Goal: Task Accomplishment & Management: Manage account settings

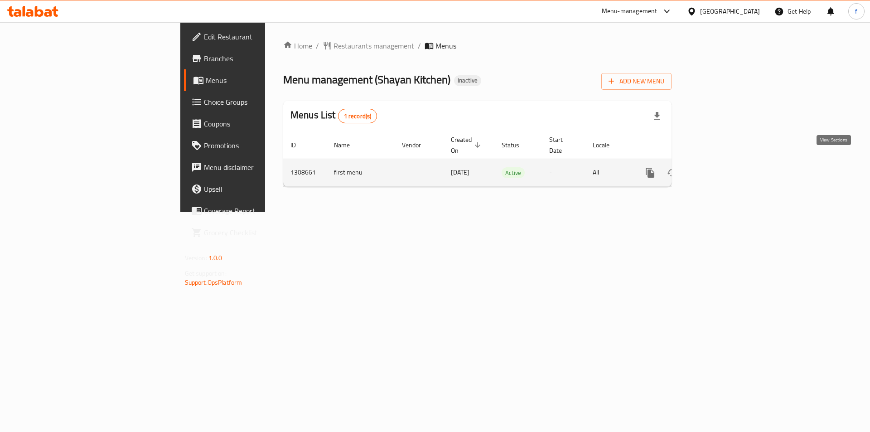
click at [721, 167] on icon "enhanced table" at bounding box center [715, 172] width 11 height 11
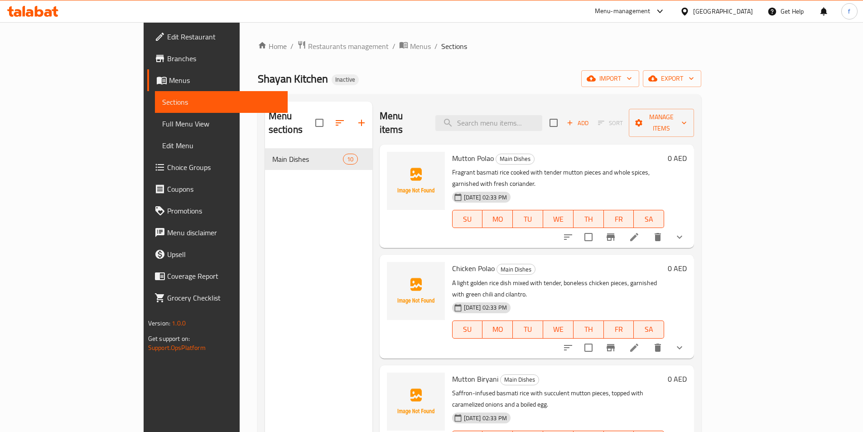
click at [162, 124] on span "Full Menu View" at bounding box center [221, 123] width 118 height 11
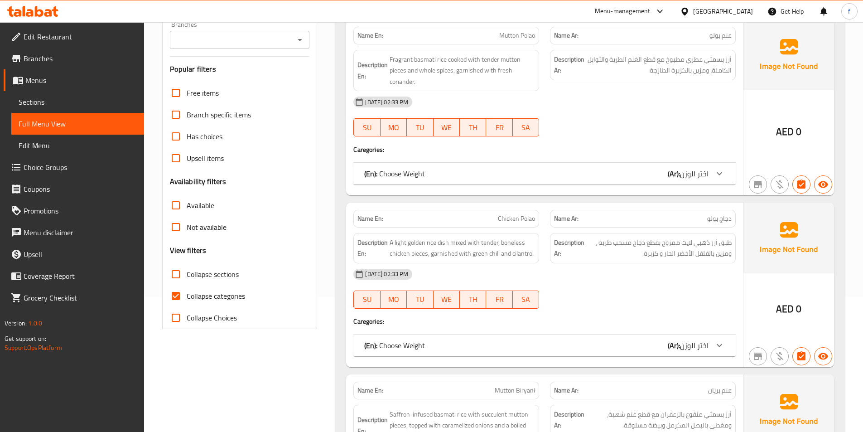
scroll to position [136, 0]
click at [177, 294] on input "Collapse categories" at bounding box center [176, 295] width 22 height 22
checkbox input "false"
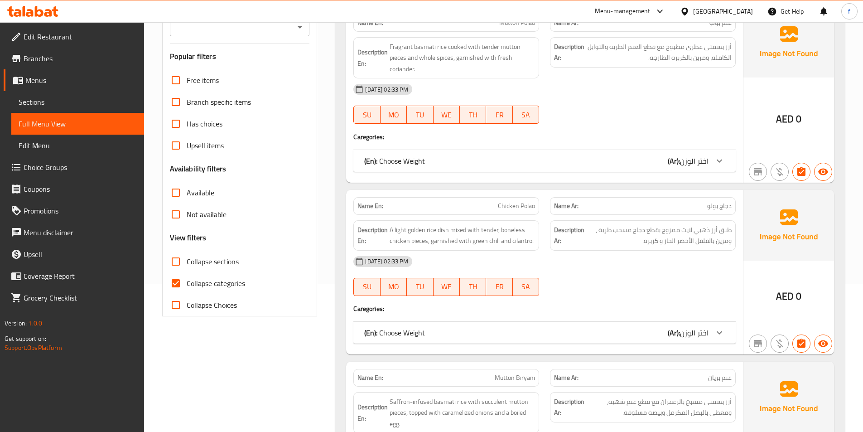
scroll to position [272, 0]
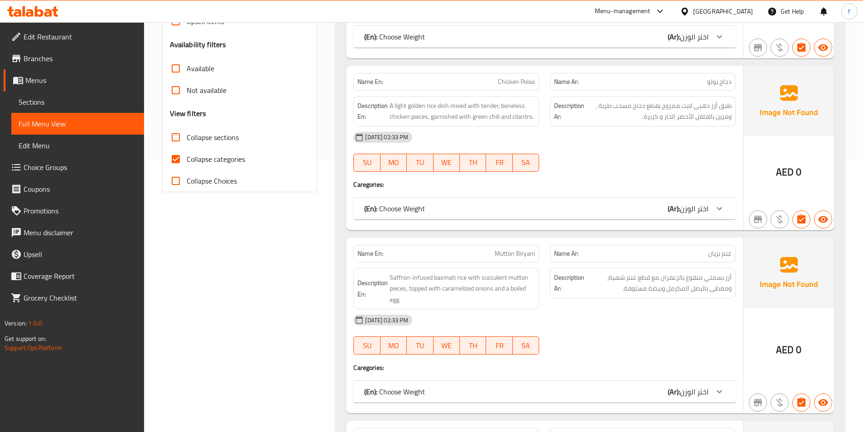
click at [230, 157] on span "Collapse categories" at bounding box center [216, 159] width 58 height 11
click at [187, 157] on input "Collapse categories" at bounding box center [176, 159] width 22 height 22
checkbox input "false"
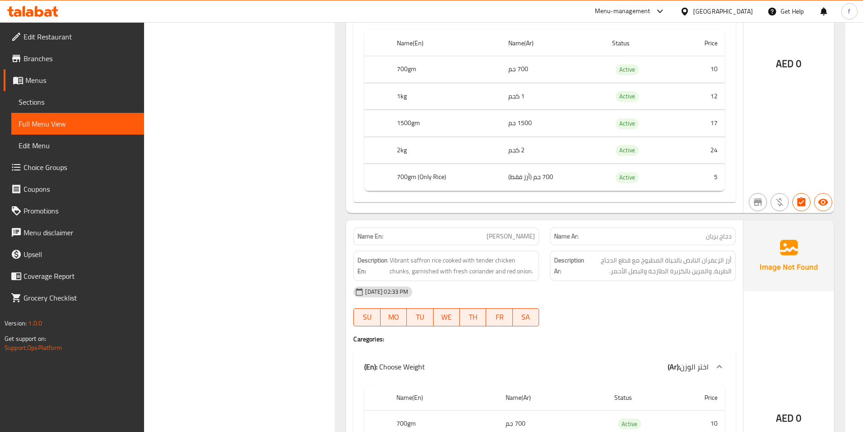
scroll to position [1537, 0]
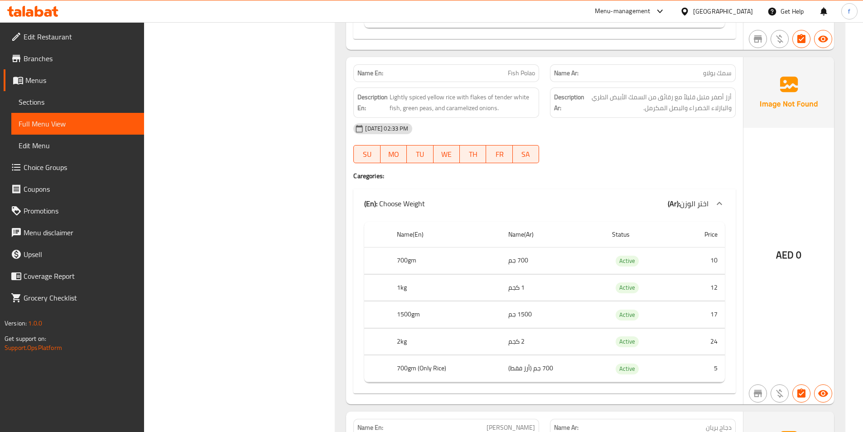
drag, startPoint x: 860, startPoint y: 262, endPoint x: 867, endPoint y: 233, distance: 29.4
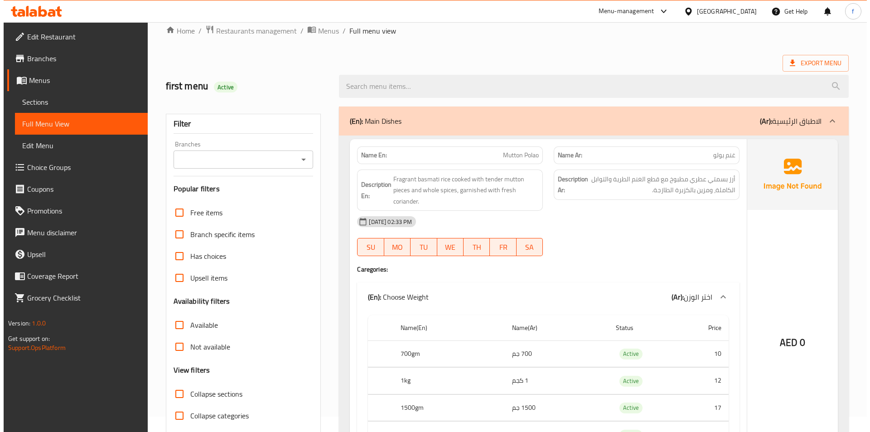
scroll to position [0, 0]
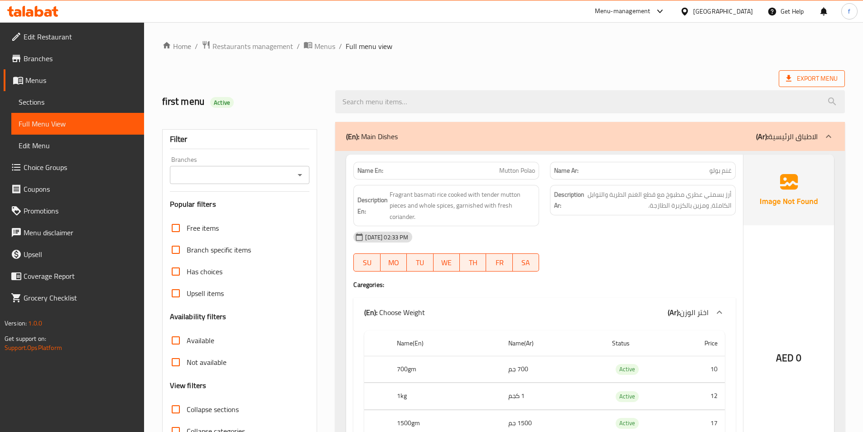
click at [820, 78] on span "Export Menu" at bounding box center [812, 78] width 52 height 11
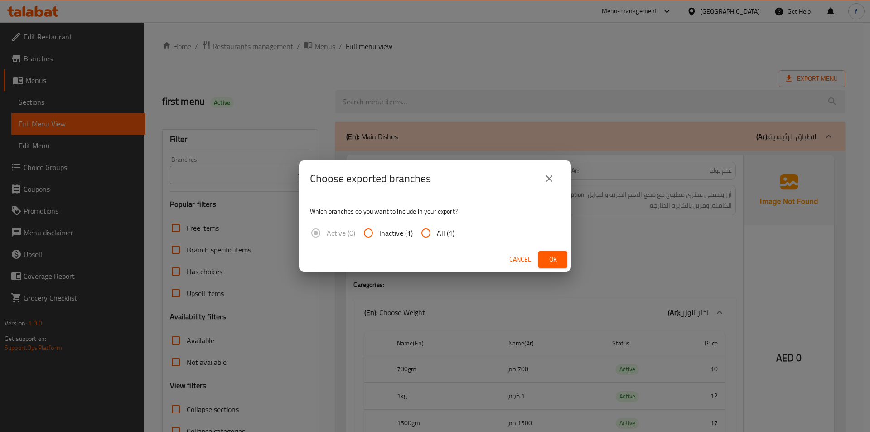
click at [428, 232] on input "All (1)" at bounding box center [426, 233] width 22 height 22
radio input "true"
click at [555, 254] on span "Ok" at bounding box center [553, 259] width 15 height 11
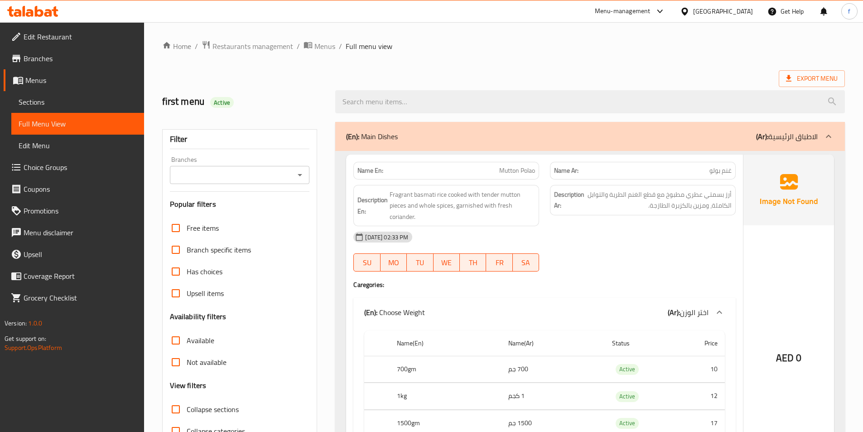
click at [42, 80] on span "Menus" at bounding box center [81, 80] width 112 height 11
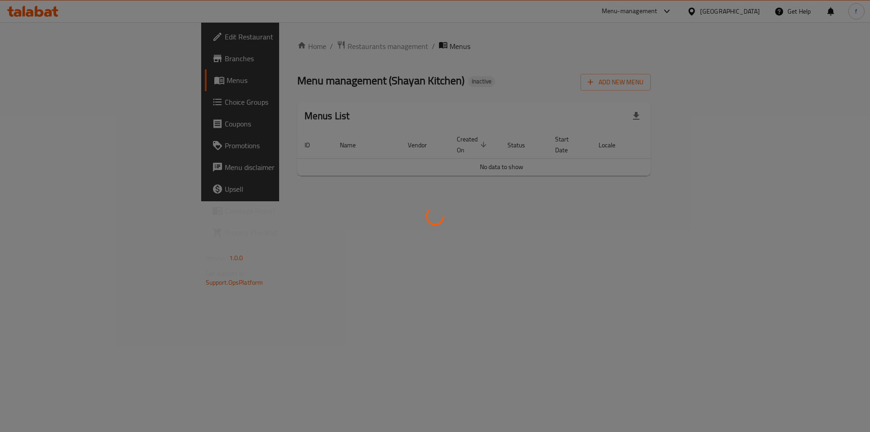
click at [45, 61] on div at bounding box center [435, 216] width 870 height 432
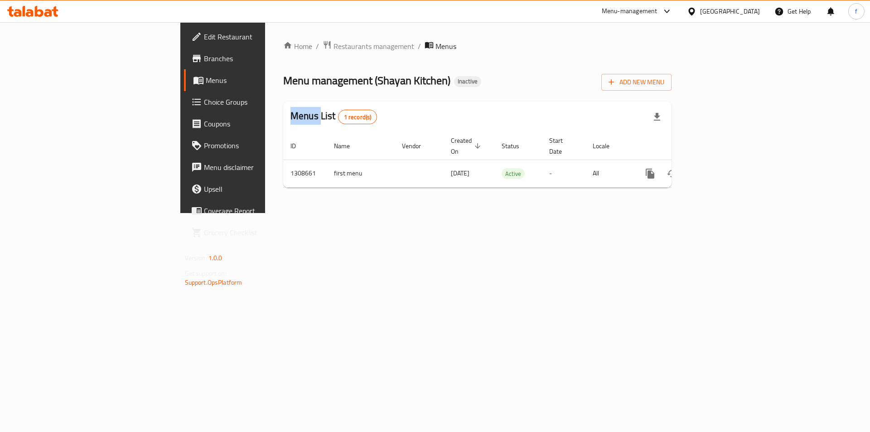
click at [204, 60] on span "Branches" at bounding box center [261, 58] width 115 height 11
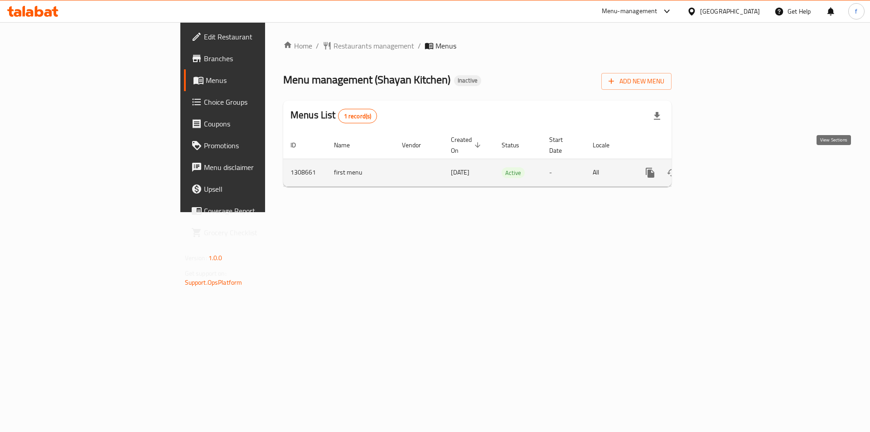
click at [727, 163] on link "enhanced table" at bounding box center [716, 173] width 22 height 22
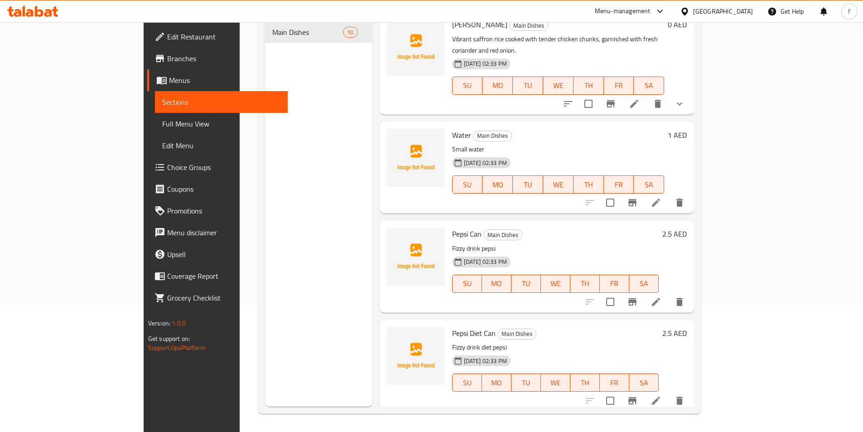
scroll to position [581, 0]
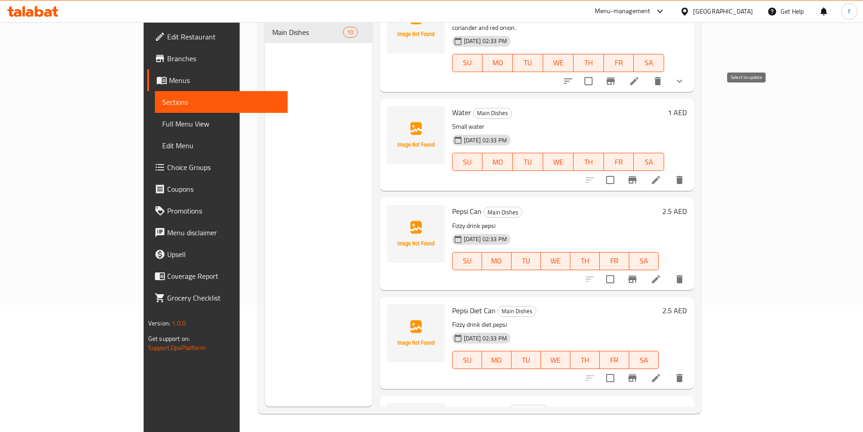
drag, startPoint x: 751, startPoint y: 98, endPoint x: 755, endPoint y: 132, distance: 34.2
click at [620, 170] on input "checkbox" at bounding box center [610, 179] width 19 height 19
checkbox input "true"
drag, startPoint x: 745, startPoint y: 199, endPoint x: 745, endPoint y: 179, distance: 19.0
click at [620, 270] on input "checkbox" at bounding box center [610, 279] width 19 height 19
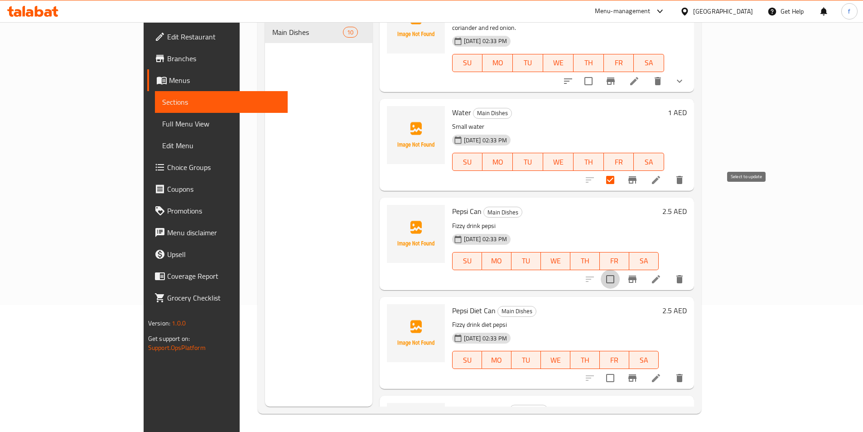
checkbox input "true"
drag, startPoint x: 747, startPoint y: 299, endPoint x: 750, endPoint y: 361, distance: 62.2
click at [620, 368] on input "checkbox" at bounding box center [610, 377] width 19 height 19
checkbox input "true"
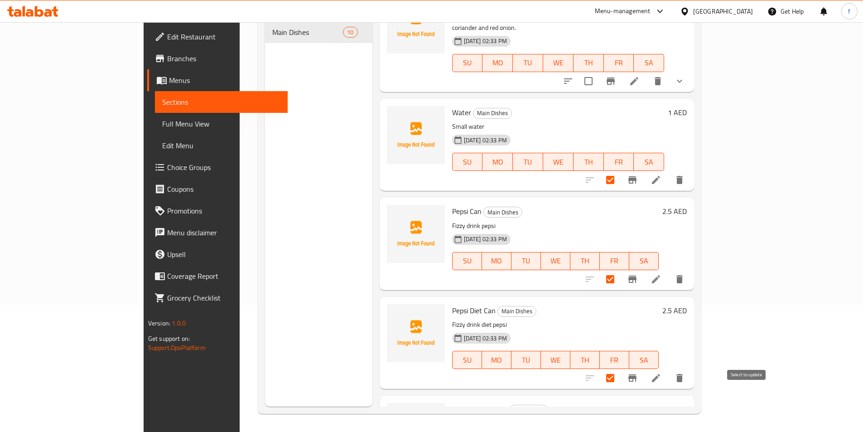
checkbox input "true"
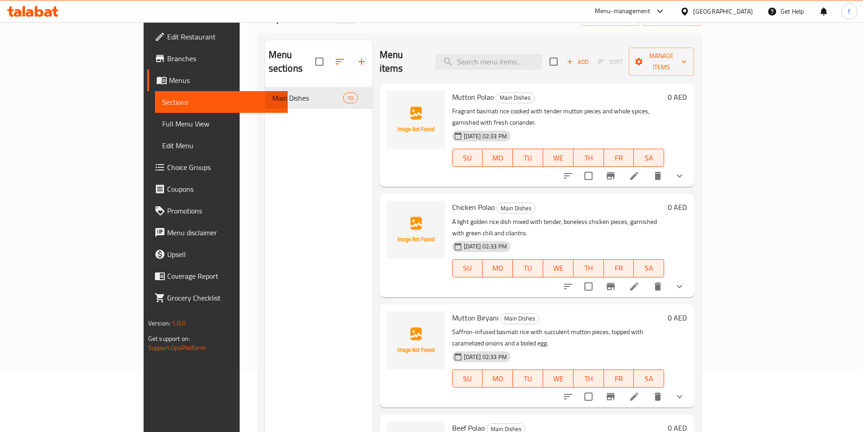
scroll to position [0, 0]
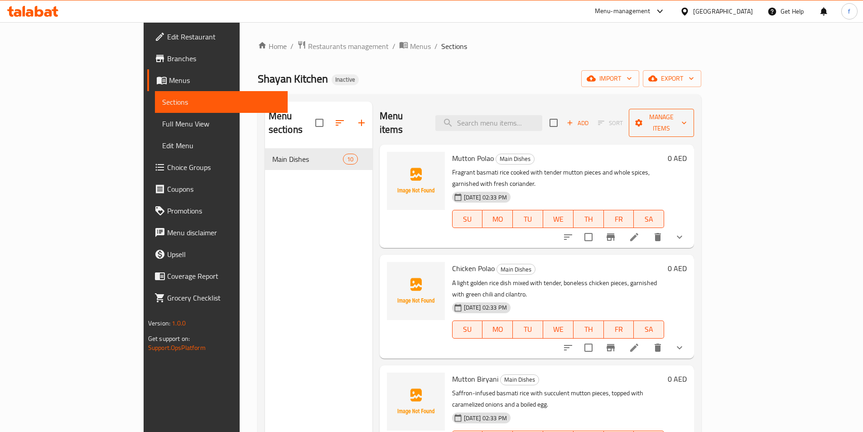
click at [688, 116] on span "Manage items" at bounding box center [661, 123] width 51 height 23
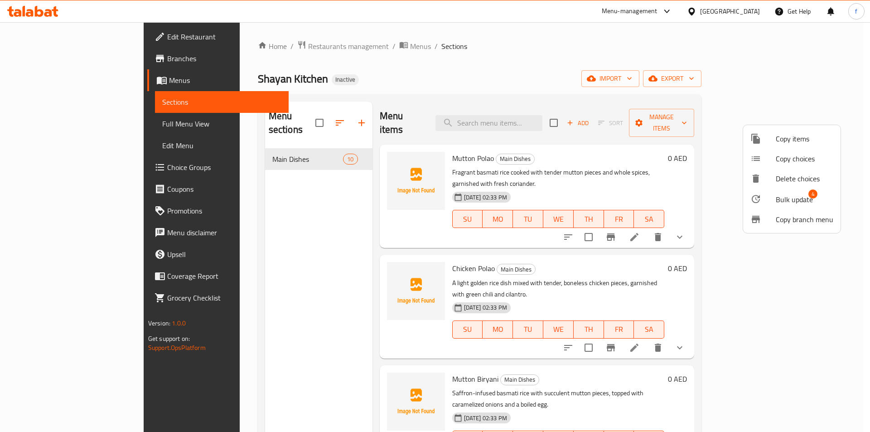
click at [802, 200] on span "Bulk update" at bounding box center [794, 199] width 37 height 11
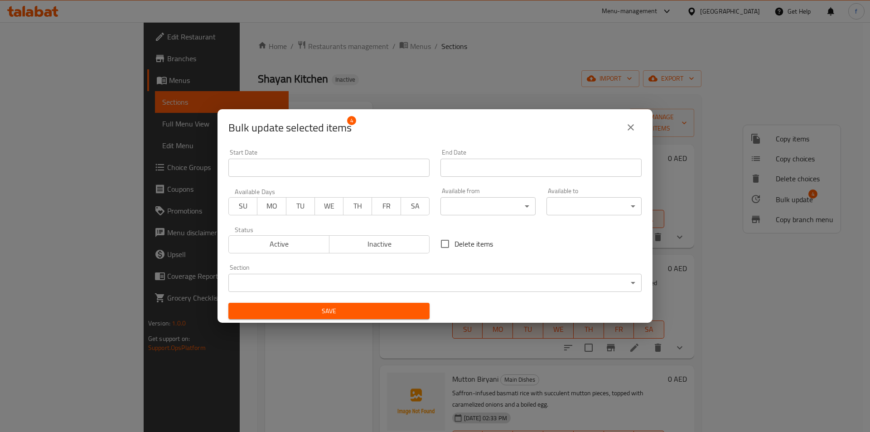
click at [560, 286] on body "​ Menu-management United Arab Emirates Get Help f Edit Restaurant Branches Menu…" at bounding box center [435, 227] width 870 height 410
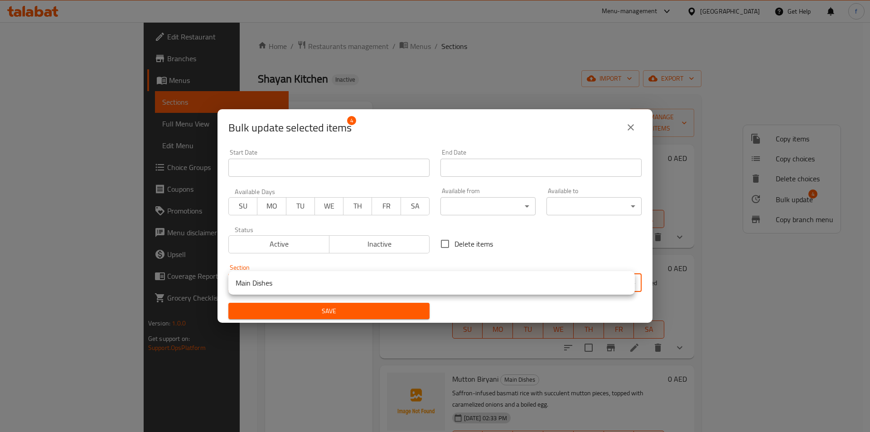
drag, startPoint x: 604, startPoint y: 260, endPoint x: 640, endPoint y: 92, distance: 172.4
click at [604, 260] on div at bounding box center [435, 216] width 870 height 432
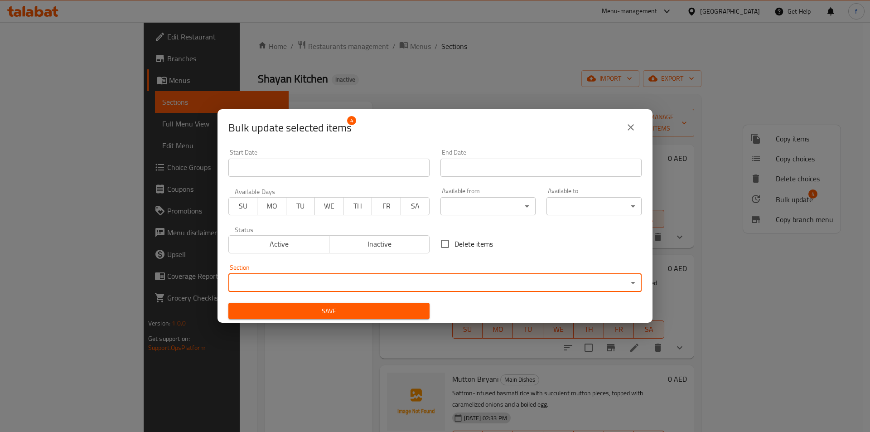
click at [634, 123] on icon "close" at bounding box center [630, 127] width 11 height 11
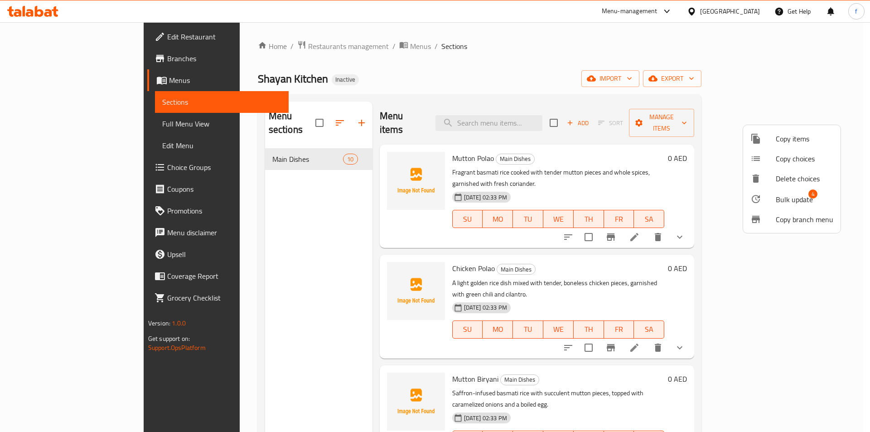
click at [325, 119] on div at bounding box center [435, 216] width 870 height 432
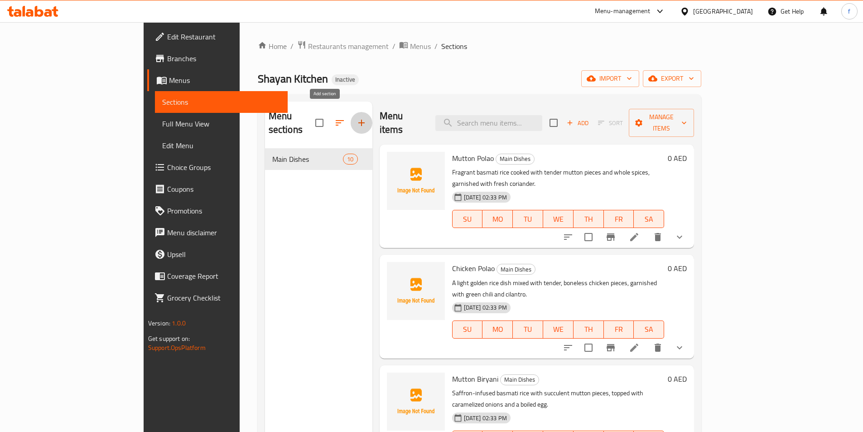
click at [356, 117] on icon "button" at bounding box center [361, 122] width 11 height 11
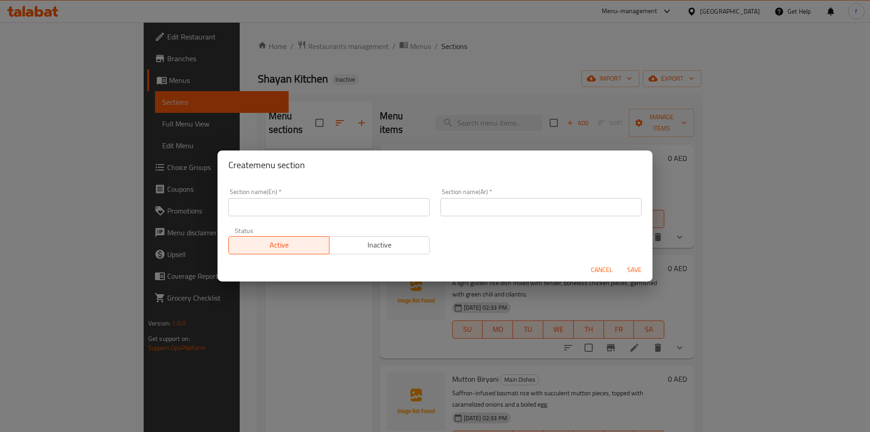
click at [294, 207] on input "text" at bounding box center [328, 207] width 201 height 18
type input "B"
type input "Drinkes"
click at [506, 207] on input "text" at bounding box center [541, 207] width 201 height 18
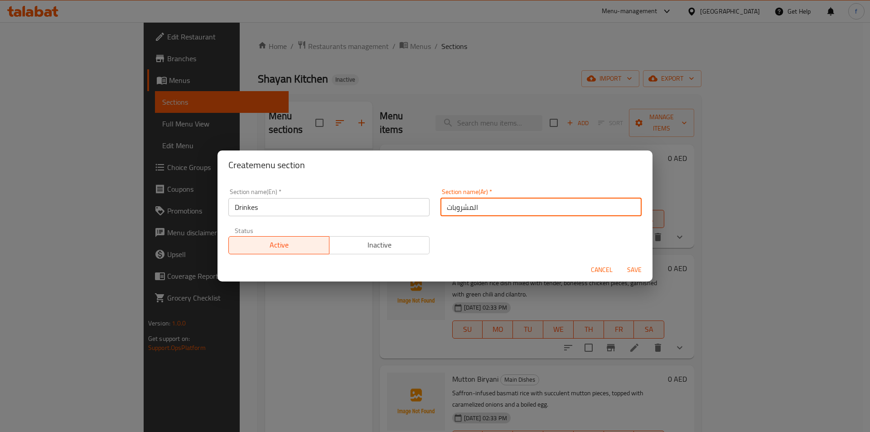
type input "المشروبات"
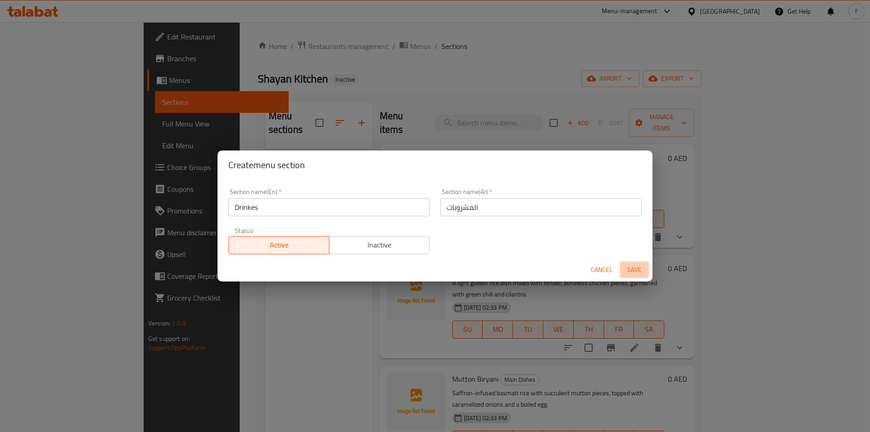
click at [639, 271] on span "Save" at bounding box center [635, 269] width 22 height 11
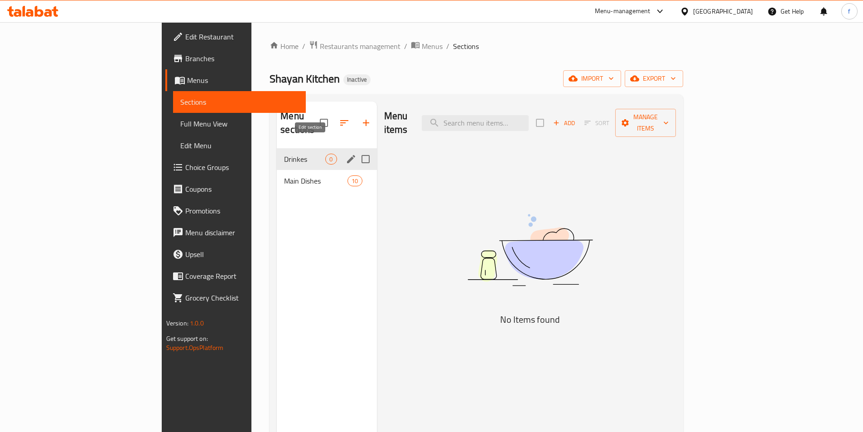
click at [346, 154] on icon "edit" at bounding box center [351, 159] width 11 height 11
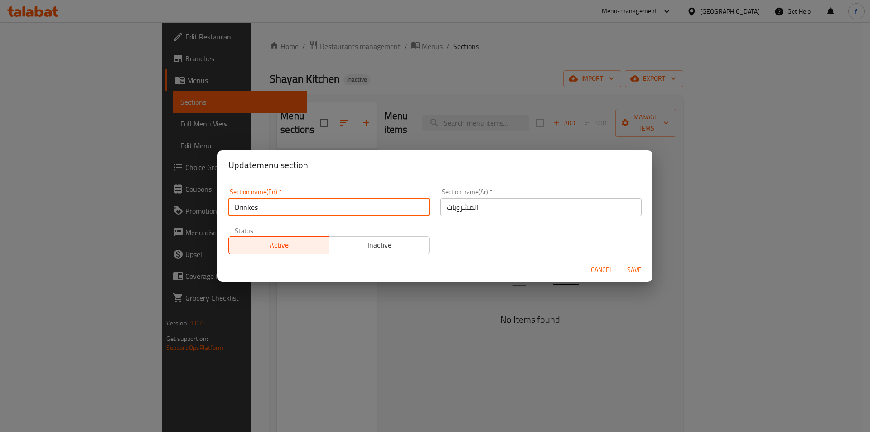
click at [254, 208] on input "Drinkes" at bounding box center [328, 207] width 201 height 18
type input "Drinks"
click at [640, 272] on span "Save" at bounding box center [635, 269] width 22 height 11
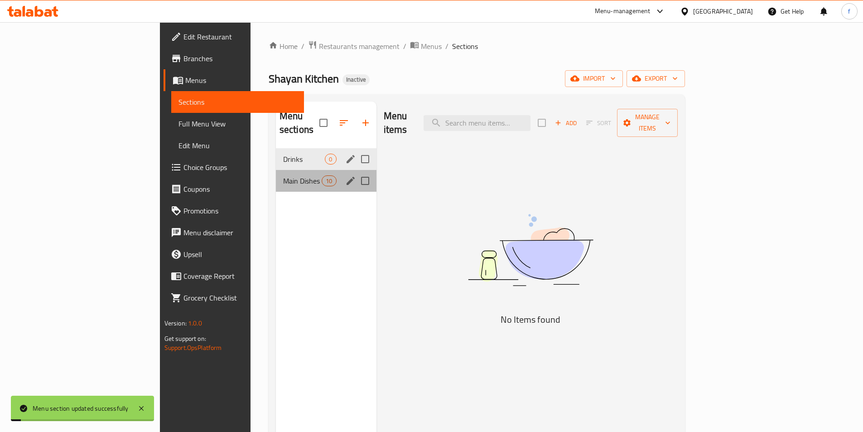
click at [276, 175] on div "Main Dishes 10" at bounding box center [326, 181] width 101 height 22
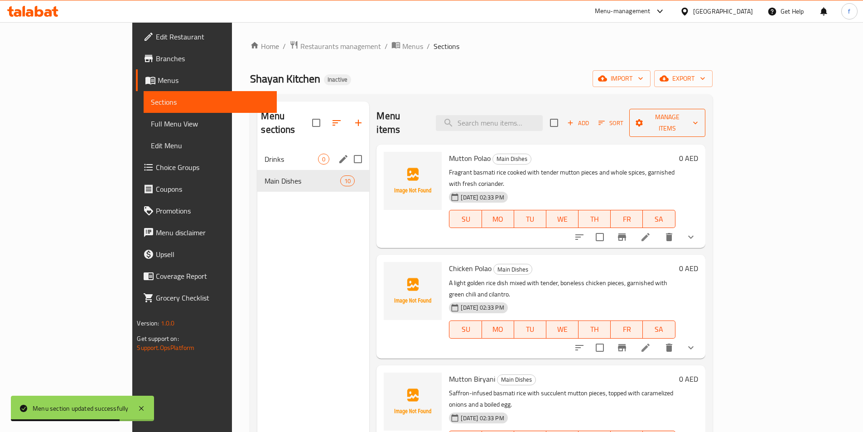
click at [698, 119] on span "Manage items" at bounding box center [668, 123] width 62 height 23
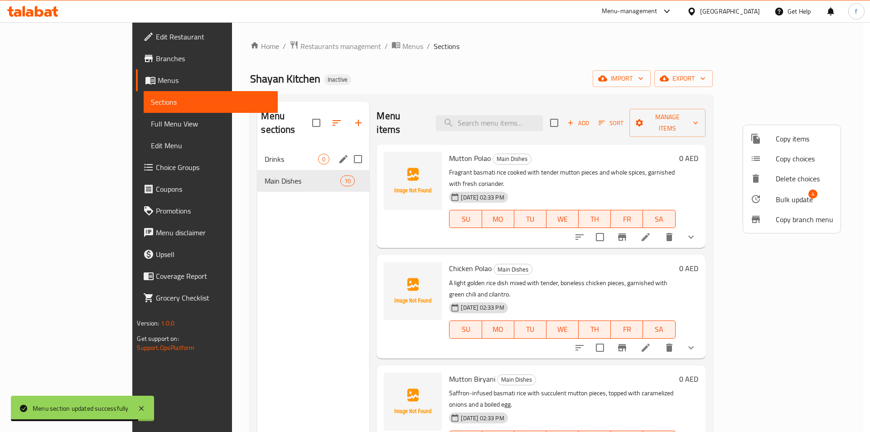
click at [789, 197] on span "Bulk update" at bounding box center [794, 199] width 37 height 11
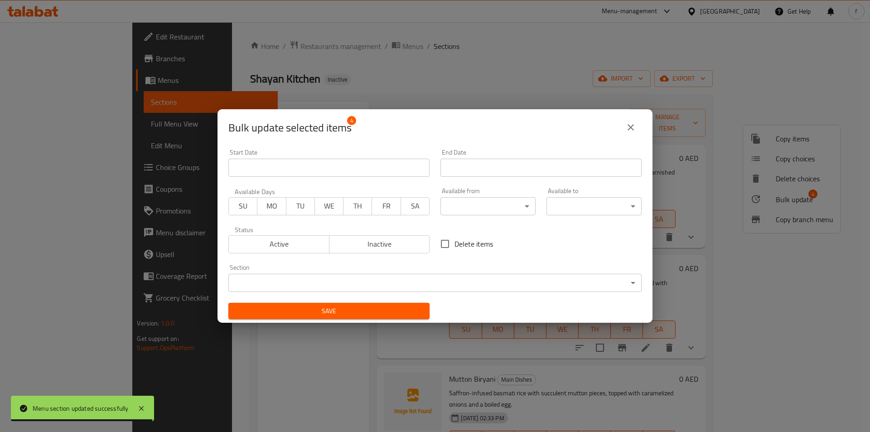
click at [497, 279] on body "Menu section updated successfully ​ Menu-management United Arab Emirates Get He…" at bounding box center [435, 227] width 870 height 410
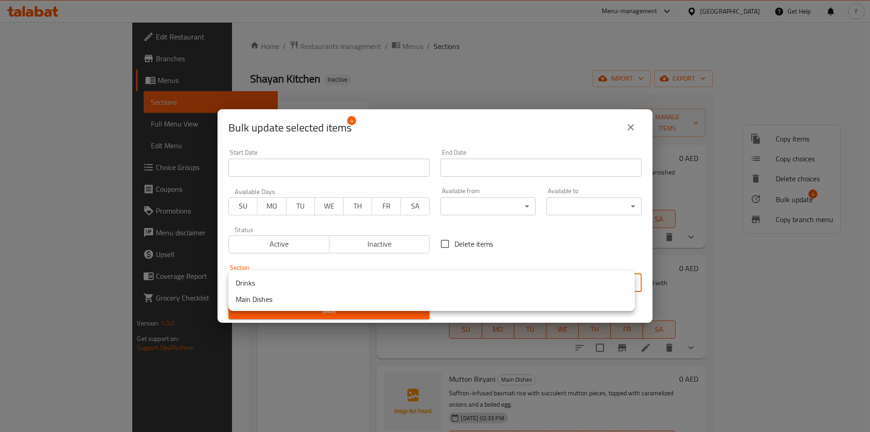
click at [276, 282] on li "Drinks" at bounding box center [431, 283] width 407 height 16
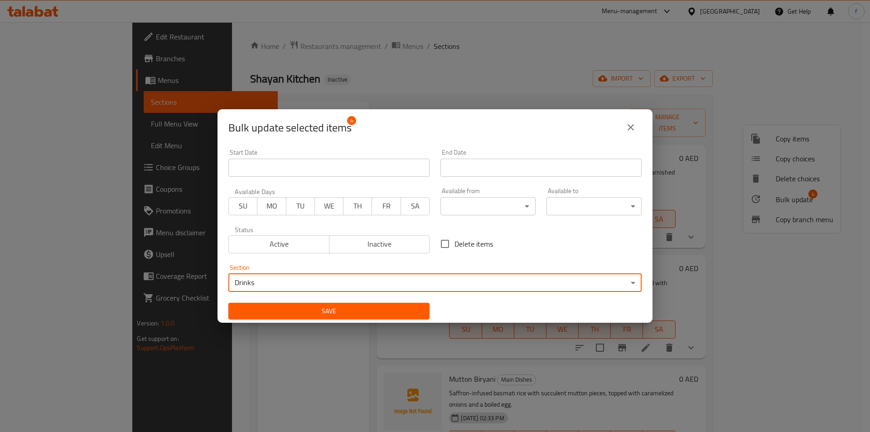
click at [328, 309] on span "Save" at bounding box center [329, 310] width 187 height 11
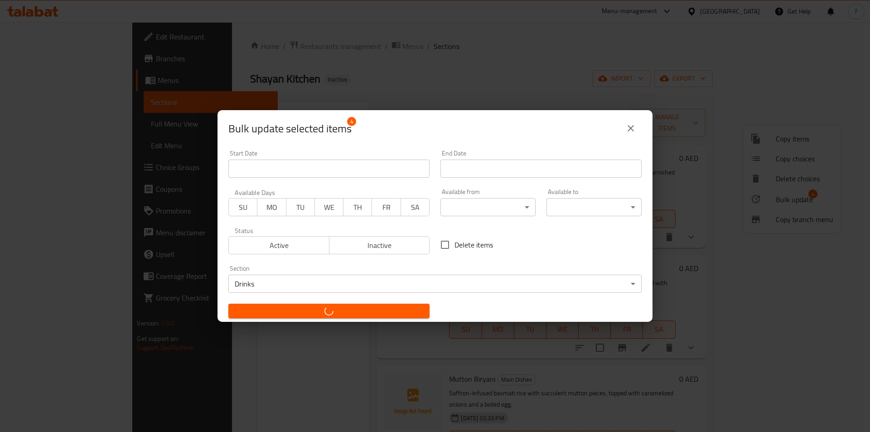
checkbox input "false"
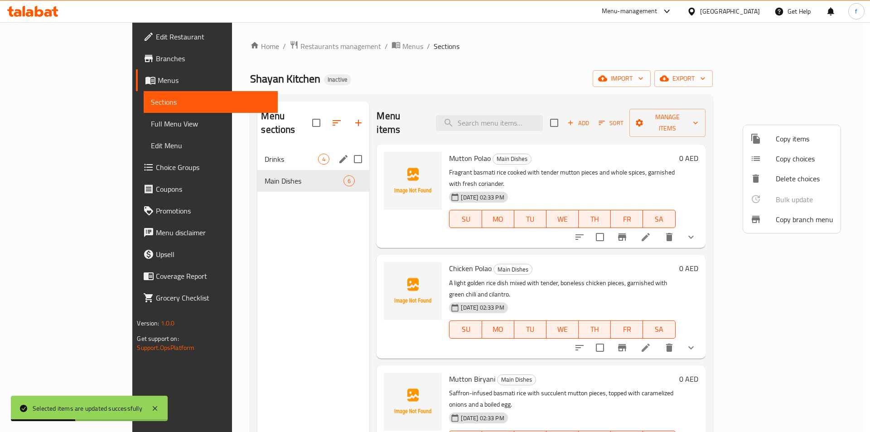
click at [49, 127] on div at bounding box center [435, 216] width 870 height 432
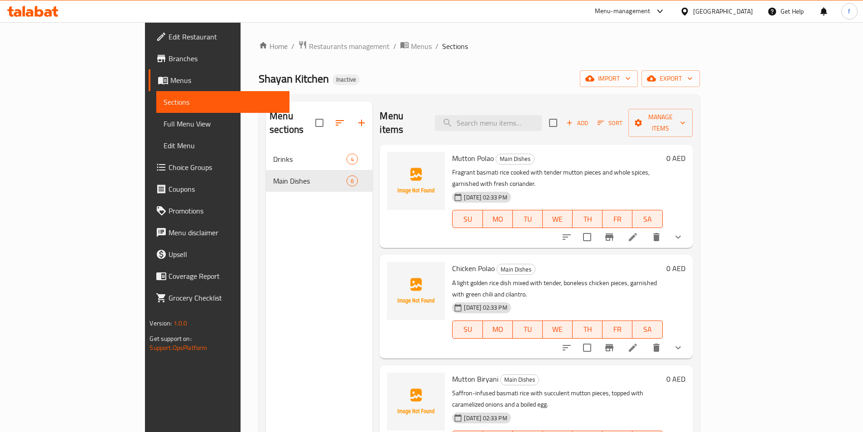
click at [164, 121] on span "Full Menu View" at bounding box center [223, 123] width 118 height 11
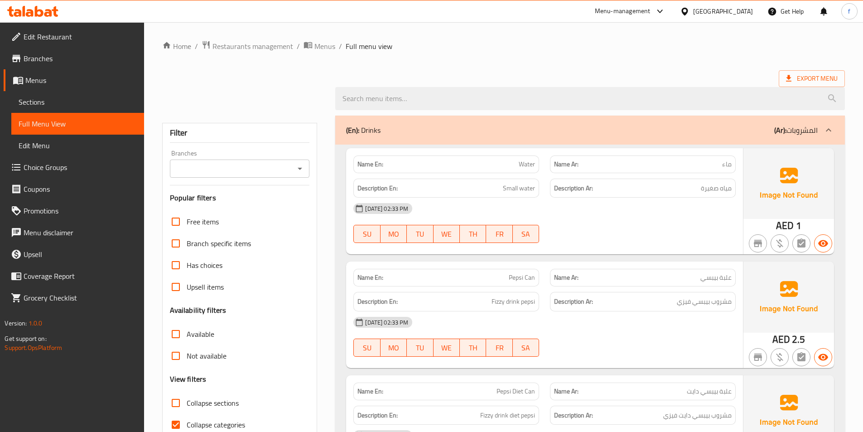
click at [514, 134] on div "(En): Drinks (Ar): المشروبات" at bounding box center [582, 130] width 472 height 11
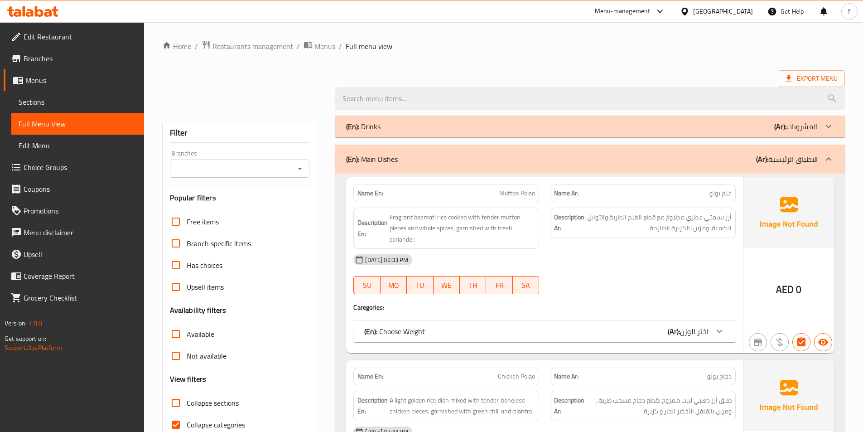
click at [536, 157] on div "(En): Main Dishes (Ar): الاطباق الرئيسية" at bounding box center [582, 159] width 472 height 11
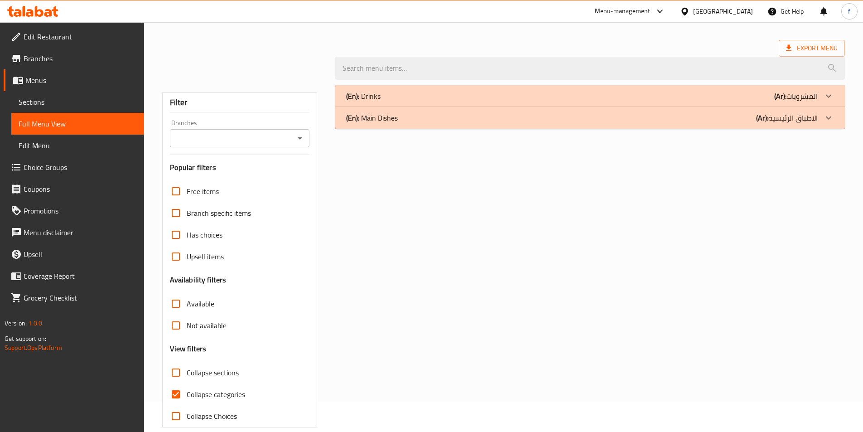
scroll to position [44, 0]
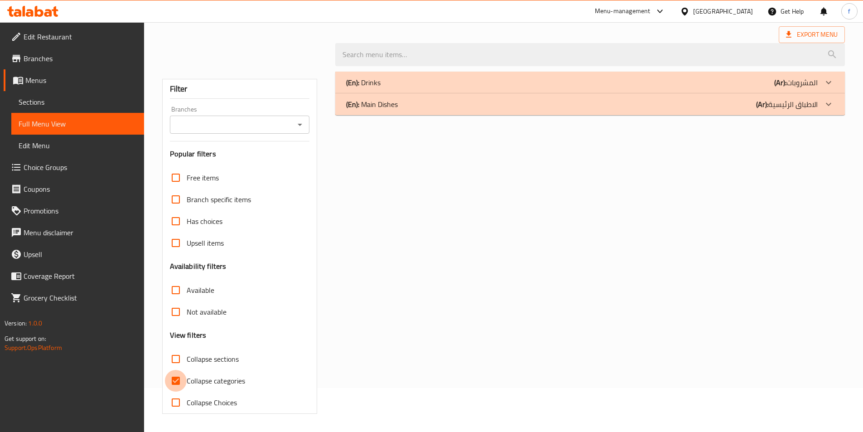
click at [179, 383] on input "Collapse categories" at bounding box center [176, 381] width 22 height 22
checkbox input "false"
click at [467, 92] on div "(En): Drinks (Ar): المشروبات" at bounding box center [590, 83] width 510 height 22
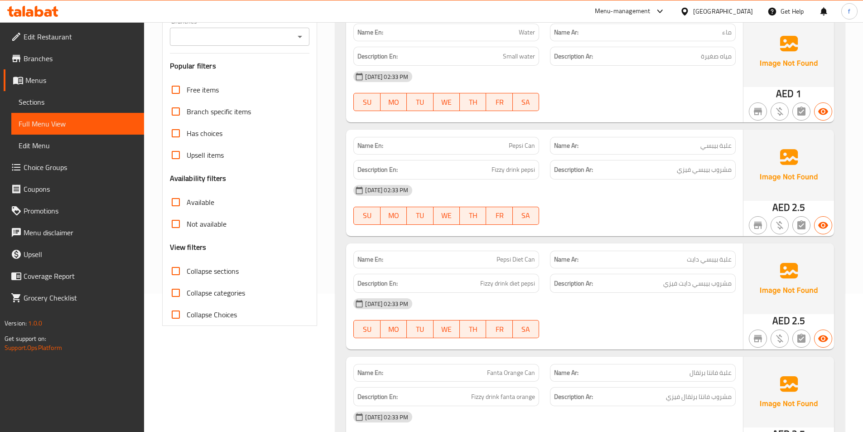
scroll to position [234, 0]
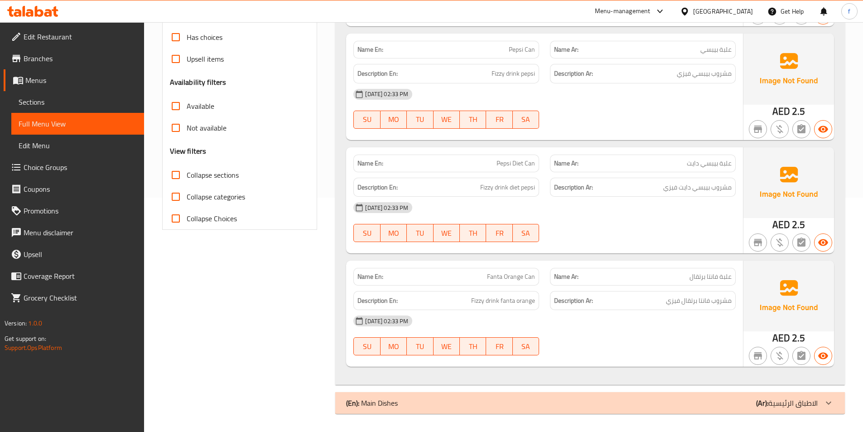
click at [415, 405] on div "(En): Main Dishes (Ar): الاطباق الرئيسية" at bounding box center [582, 403] width 472 height 11
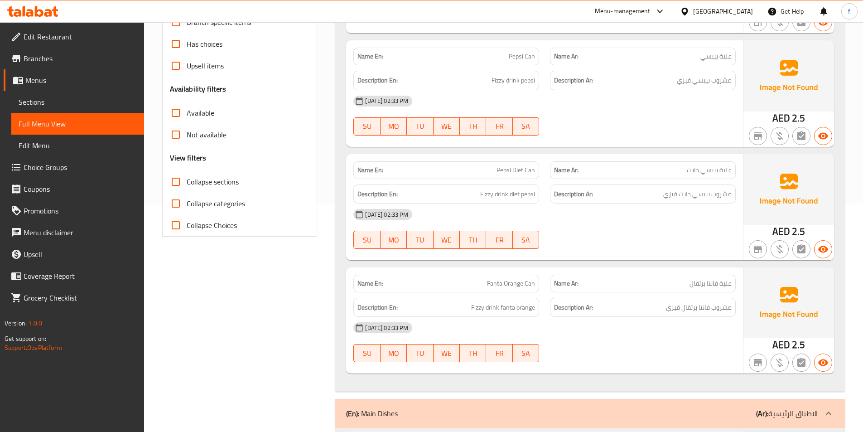
scroll to position [0, 0]
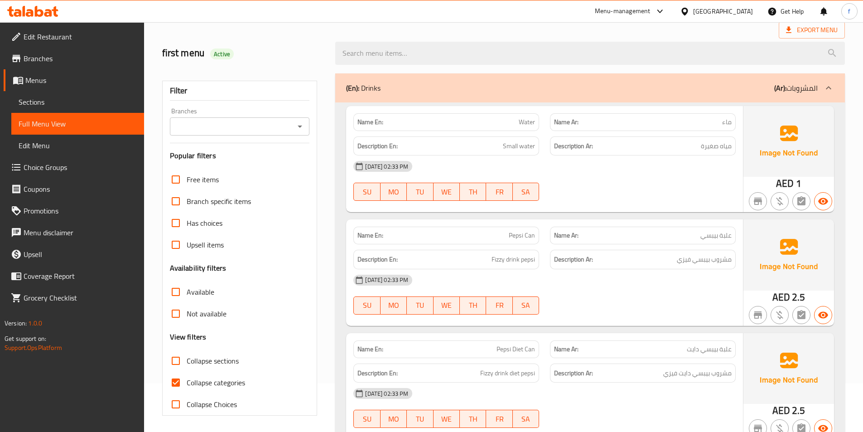
scroll to position [50, 0]
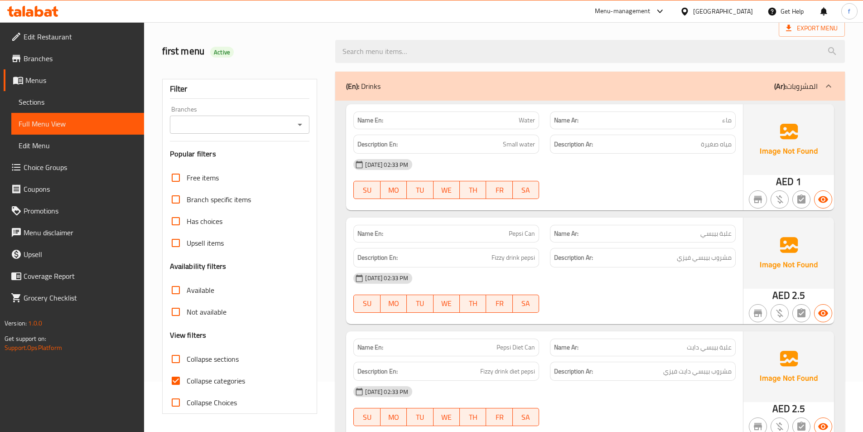
click at [180, 377] on input "Collapse categories" at bounding box center [176, 381] width 22 height 22
checkbox input "false"
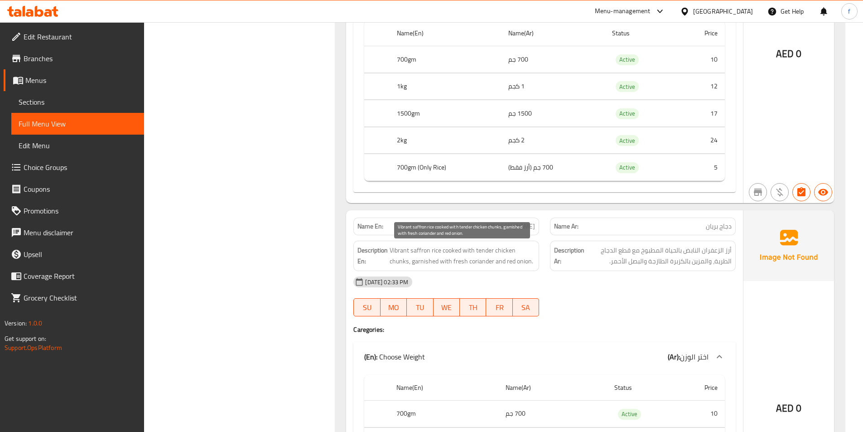
scroll to position [2178, 0]
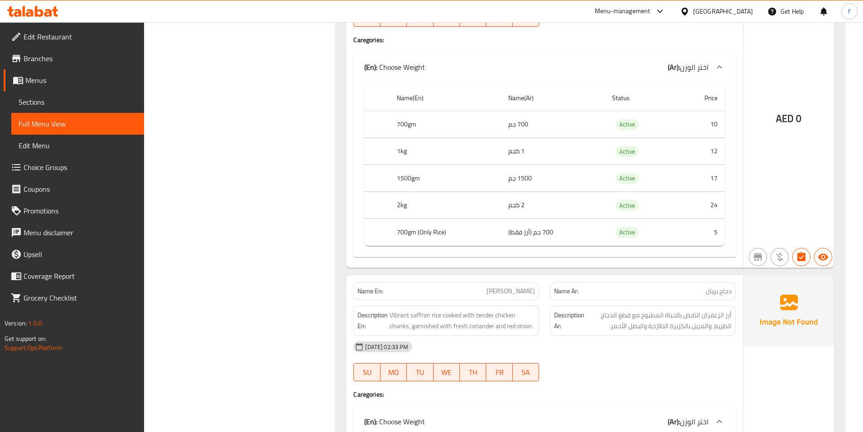
click at [53, 58] on span "Branches" at bounding box center [80, 58] width 113 height 11
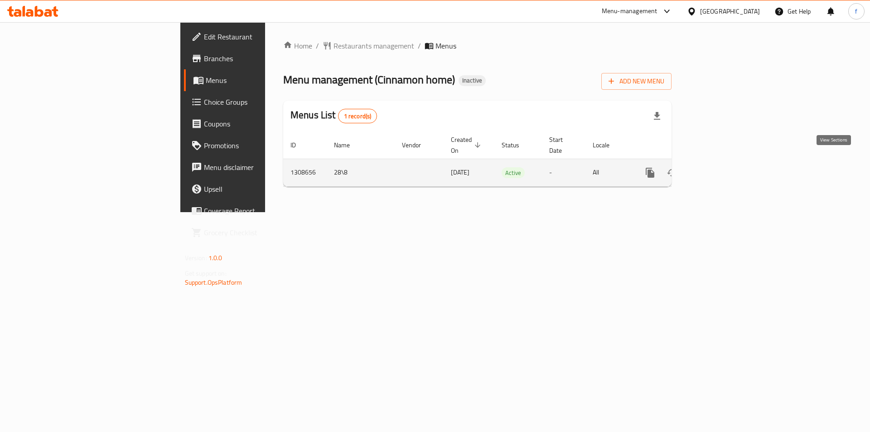
click at [721, 167] on icon "enhanced table" at bounding box center [715, 172] width 11 height 11
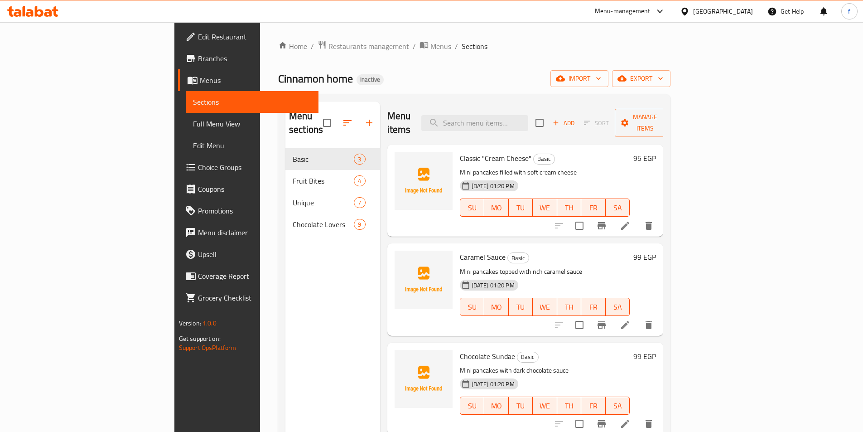
click at [193, 126] on span "Full Menu View" at bounding box center [252, 123] width 118 height 11
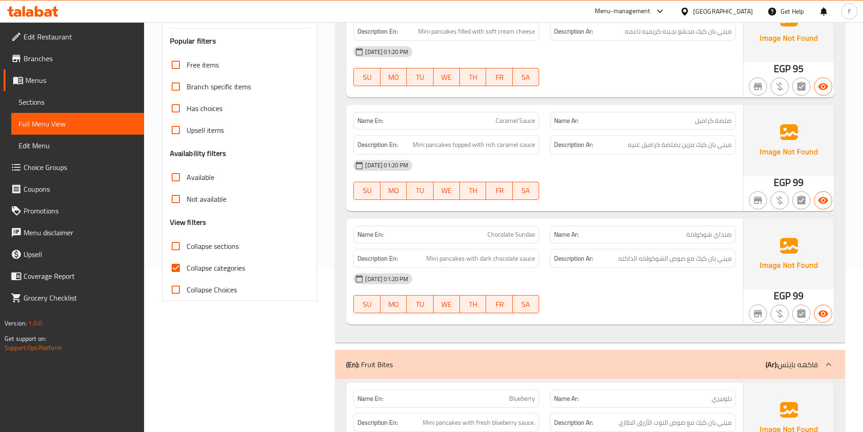
scroll to position [181, 0]
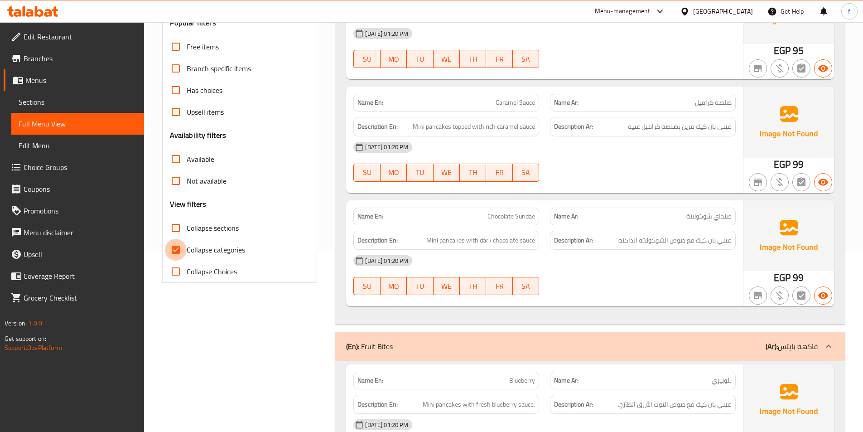
click at [176, 250] on input "Collapse categories" at bounding box center [176, 250] width 22 height 22
checkbox input "false"
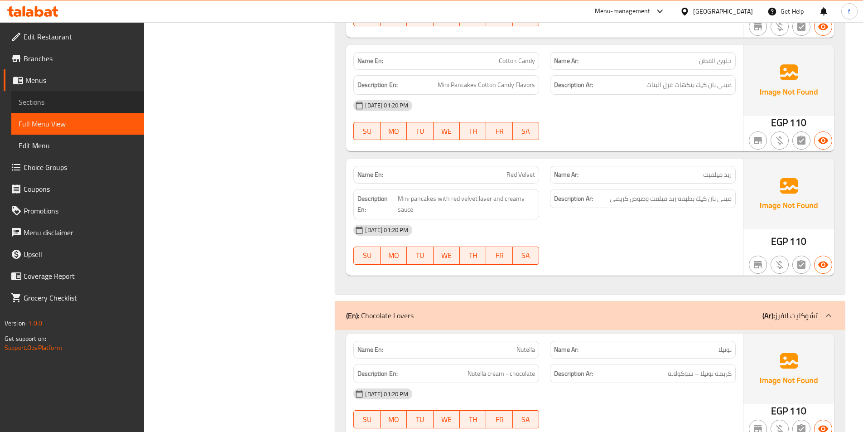
click at [104, 106] on span "Sections" at bounding box center [78, 102] width 118 height 11
